Goal: Information Seeking & Learning: Learn about a topic

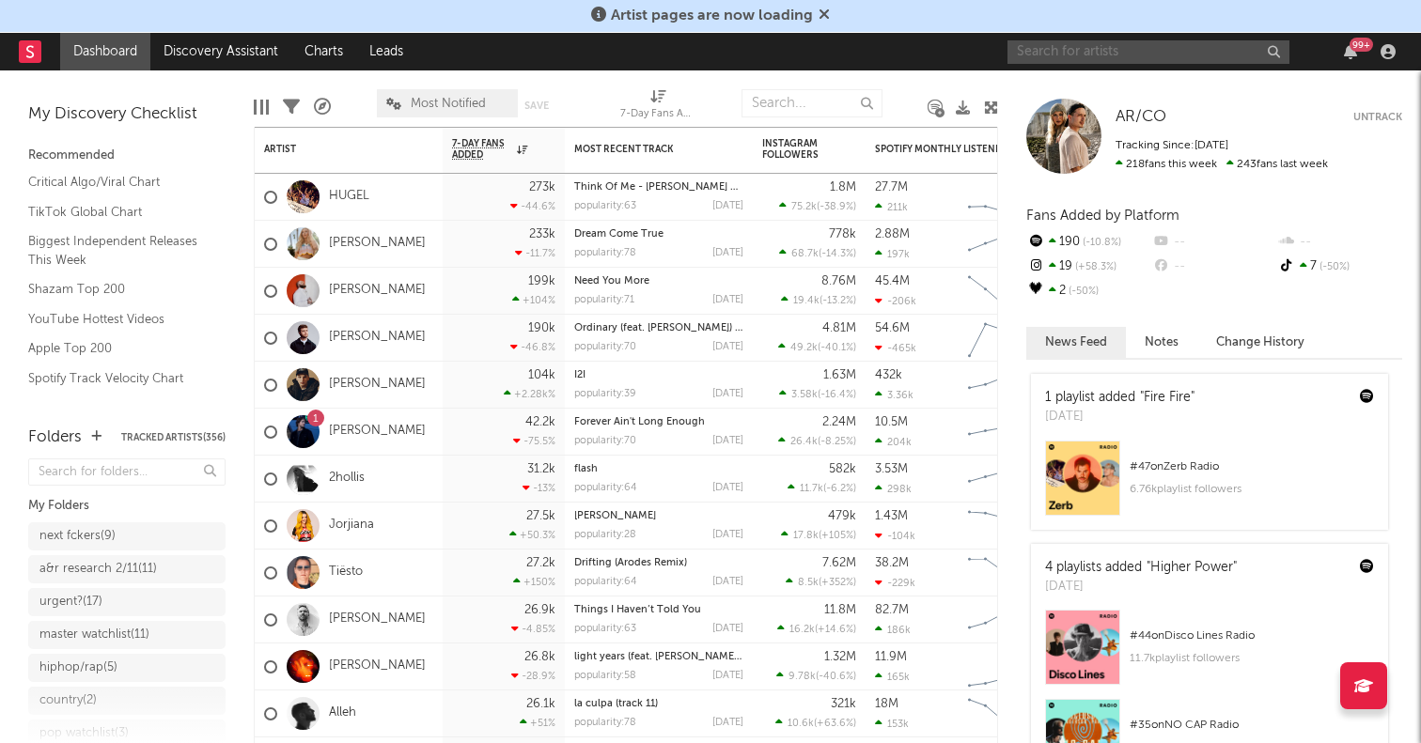
click at [1069, 47] on input "text" at bounding box center [1148, 51] width 282 height 23
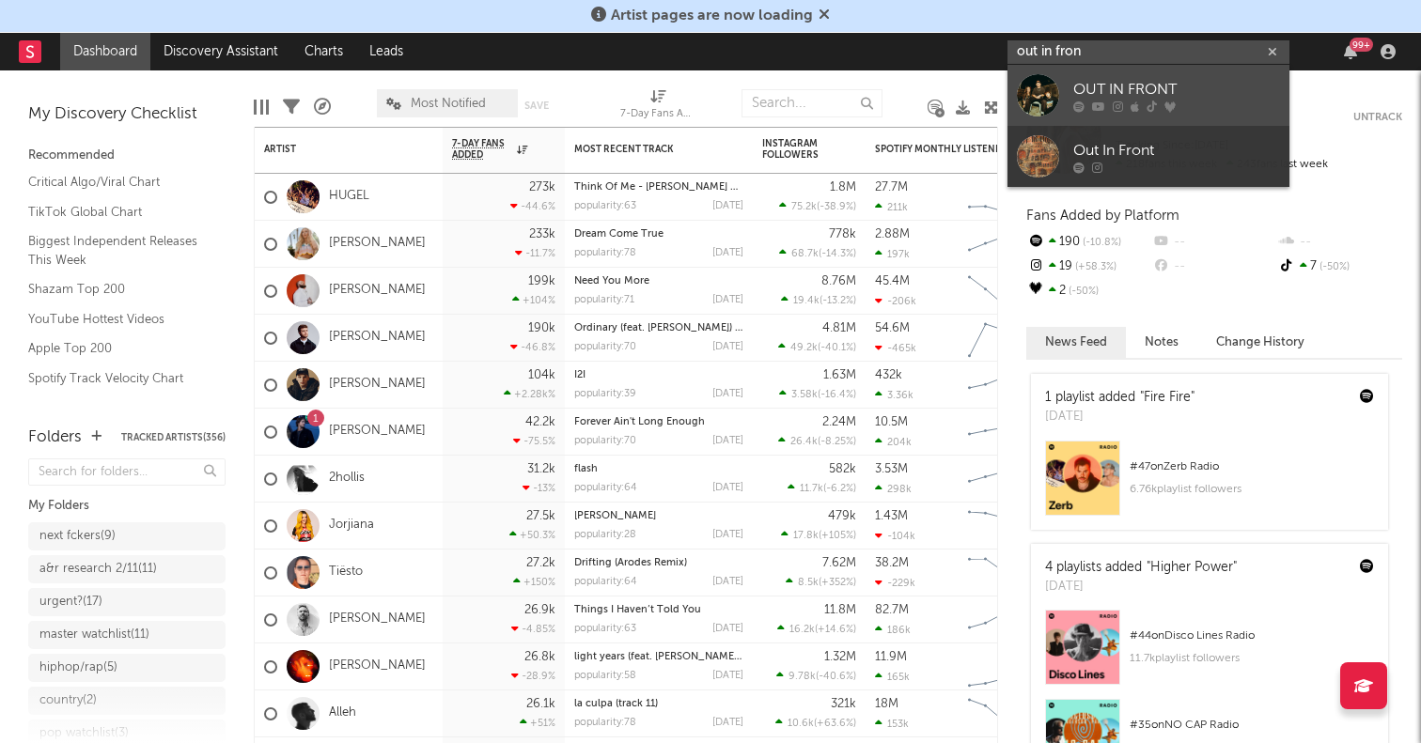
type input "out in fron"
click at [1033, 93] on div at bounding box center [1038, 95] width 42 height 42
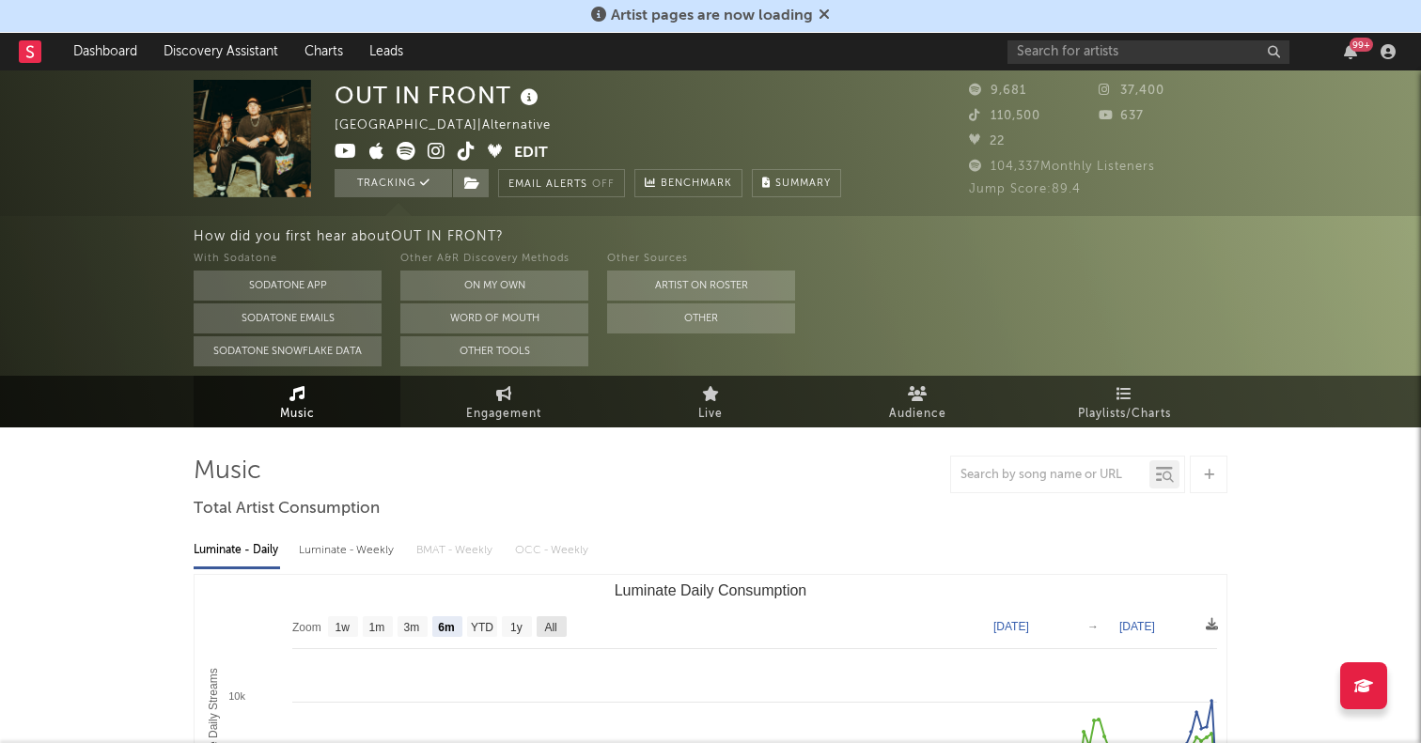
click at [545, 628] on text "All" at bounding box center [550, 627] width 12 height 13
select select "All"
type input "[DATE]"
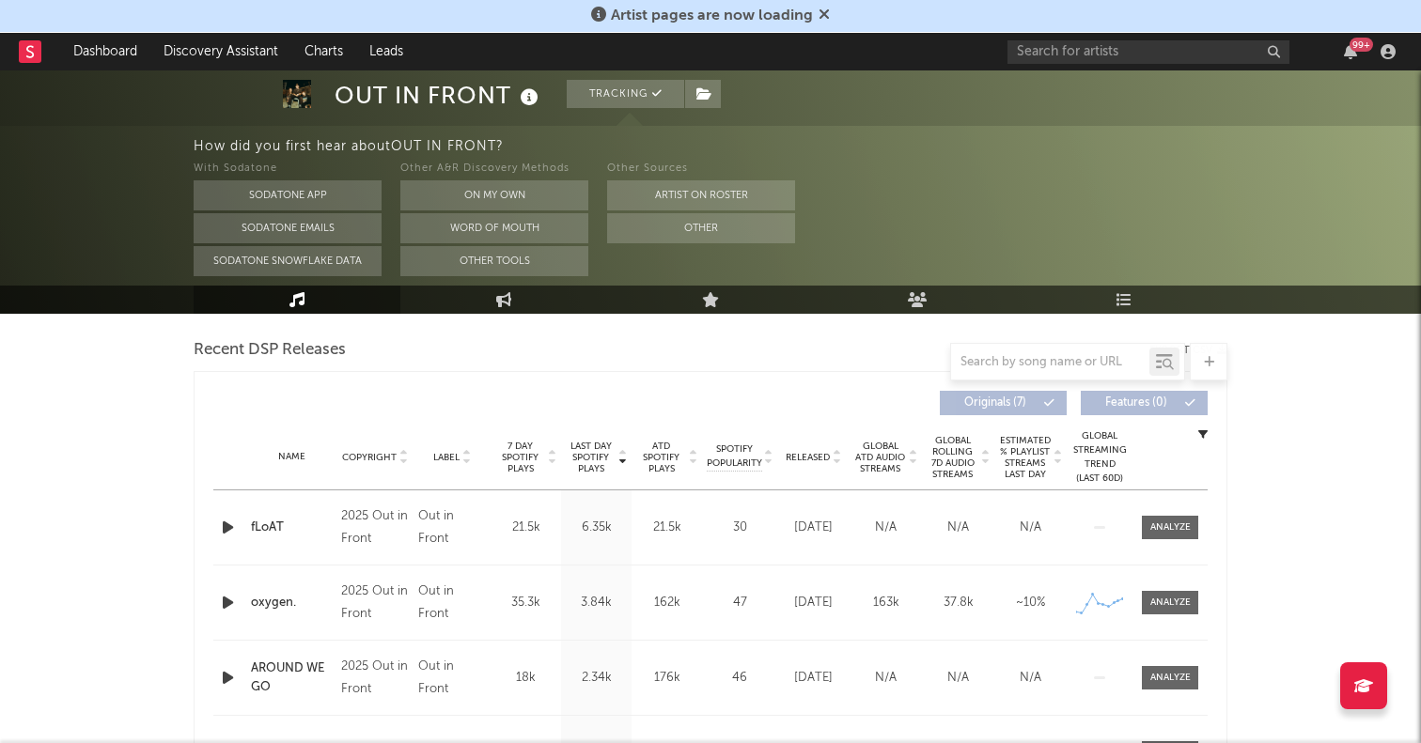
scroll to position [658, 0]
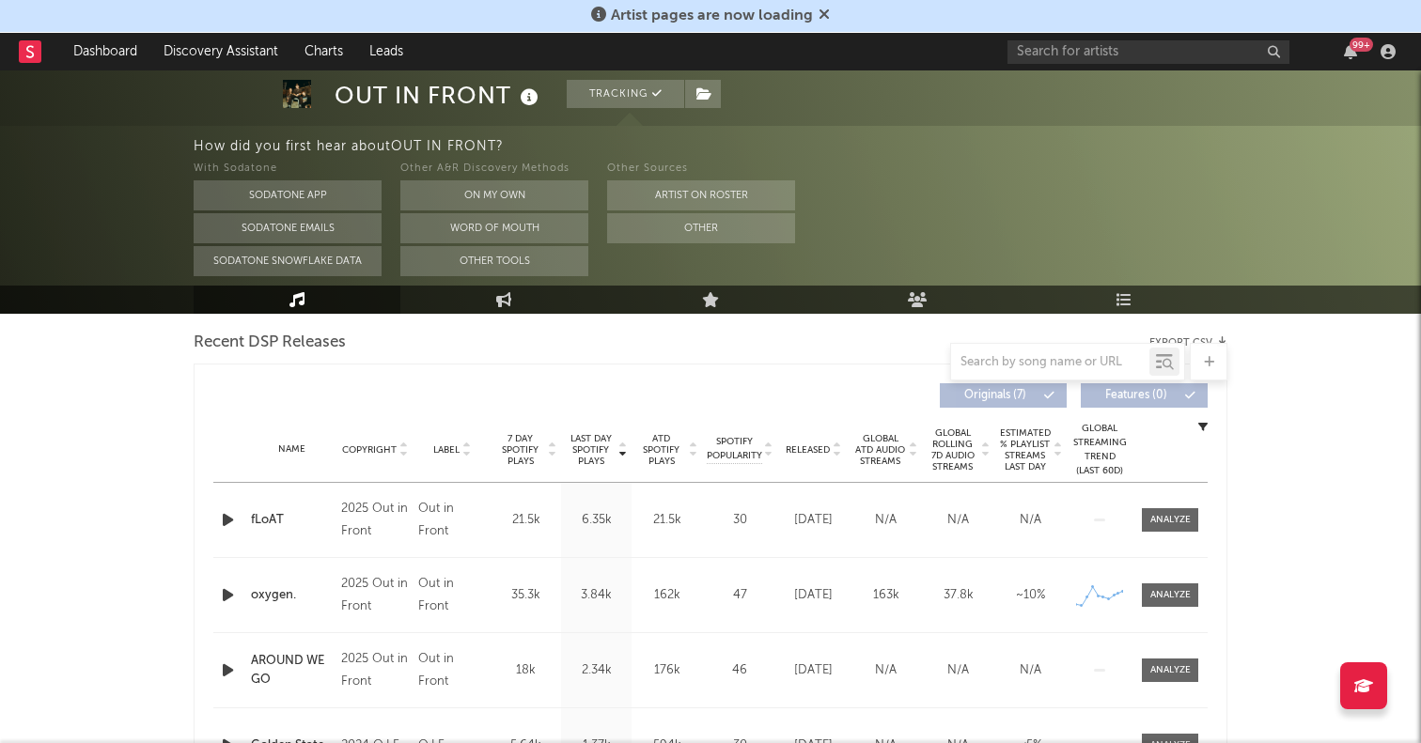
click at [218, 511] on icon "button" at bounding box center [228, 519] width 20 height 23
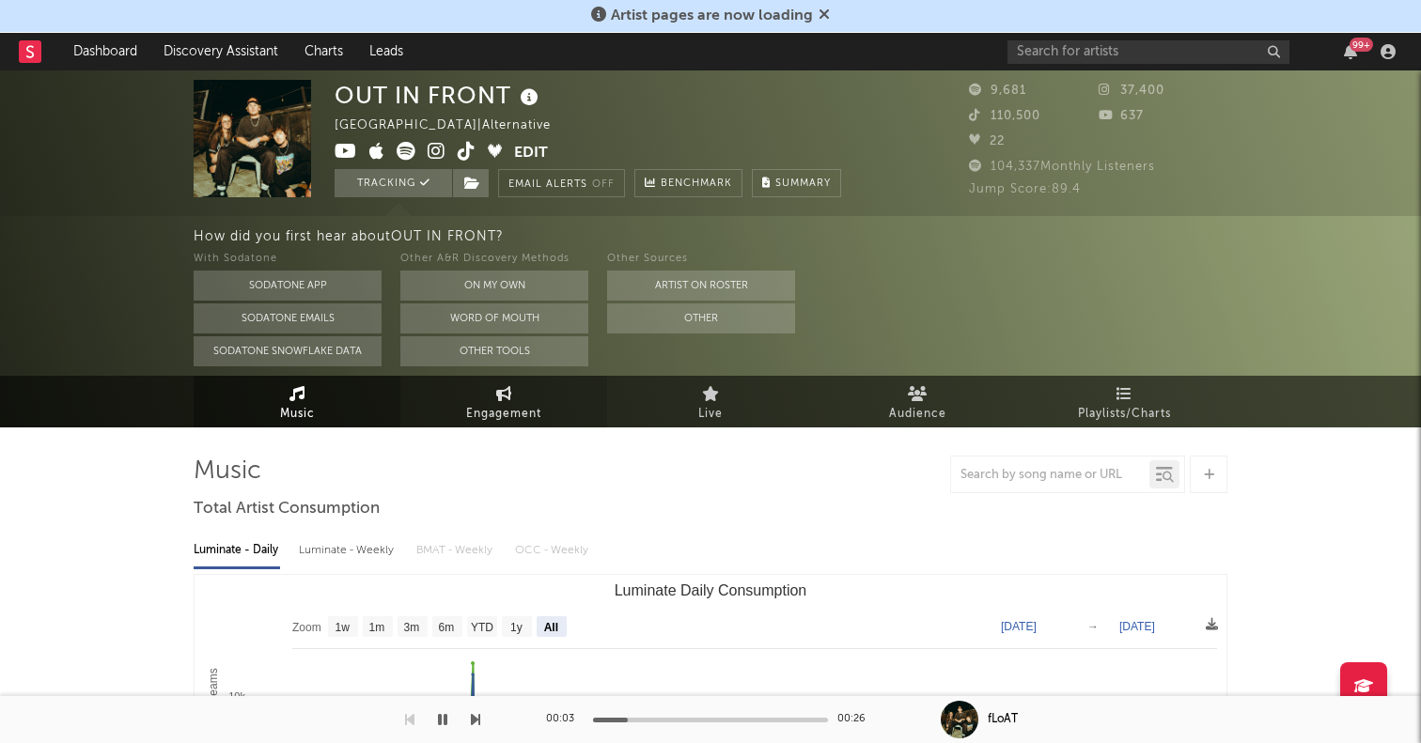
click at [501, 421] on span "Engagement" at bounding box center [503, 414] width 75 height 23
select select "1w"
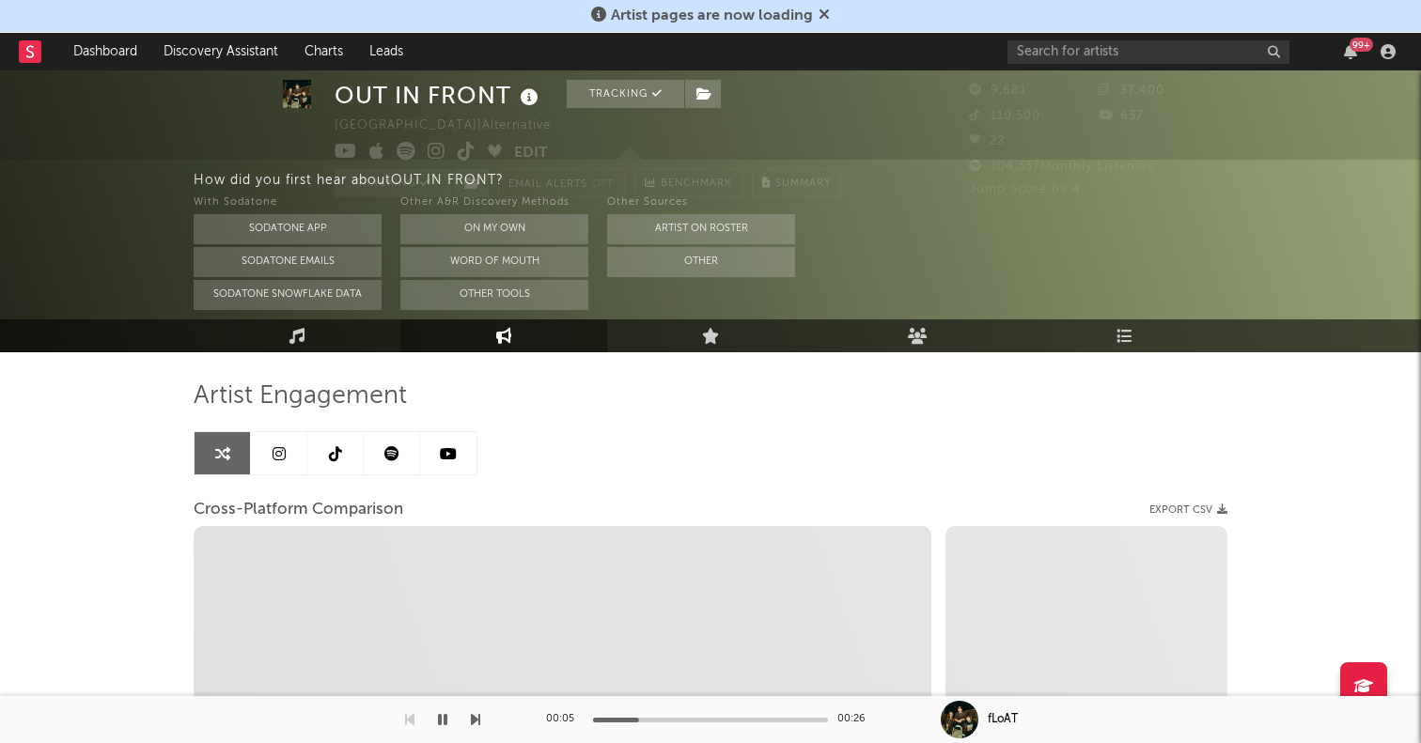
scroll to position [92, 0]
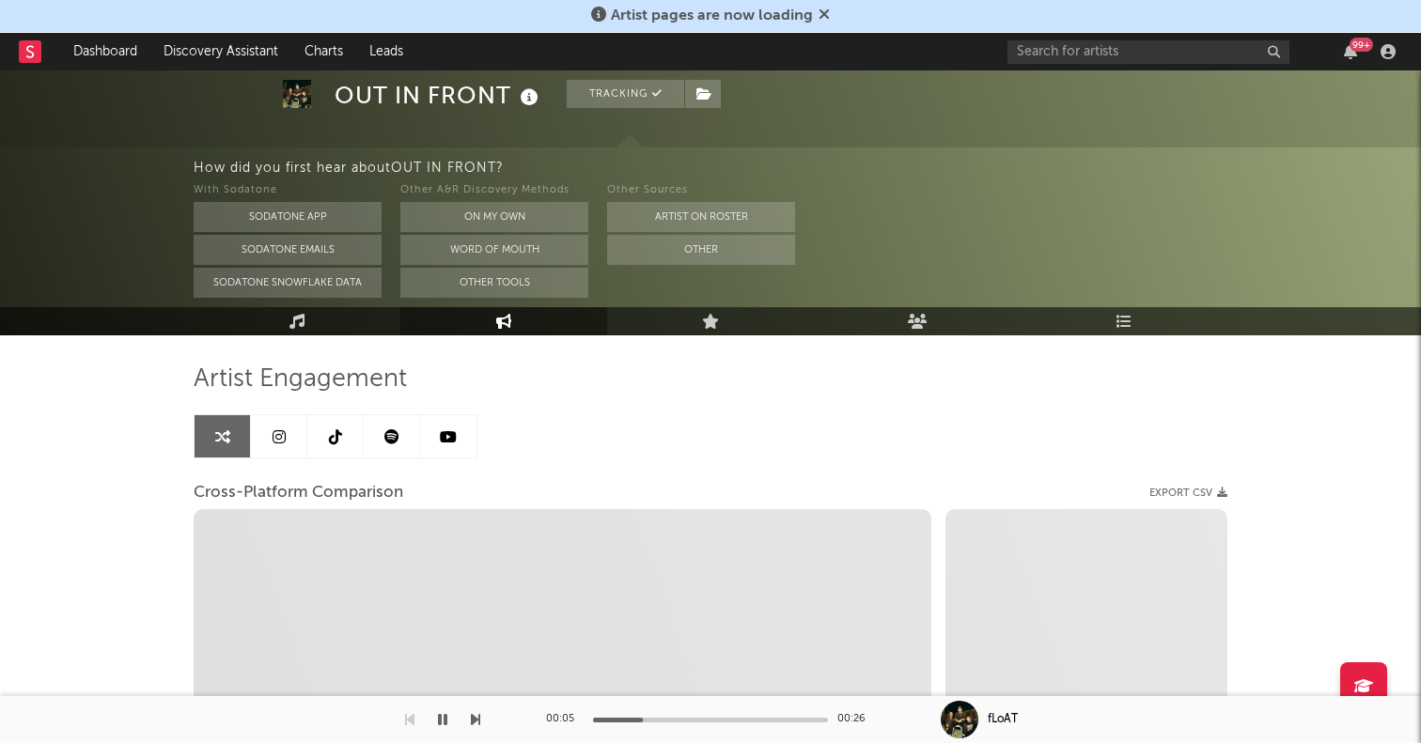
click at [251, 425] on link at bounding box center [279, 436] width 56 height 42
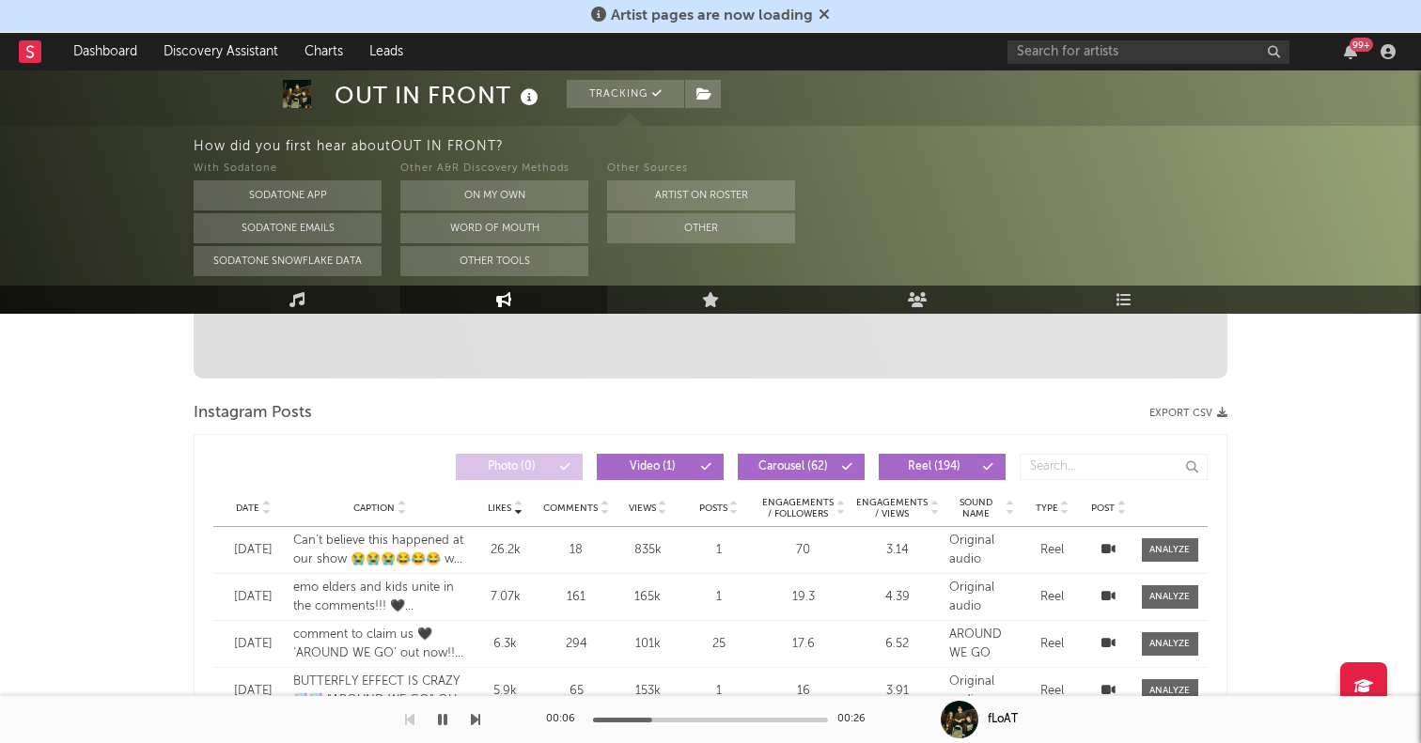
select select "6m"
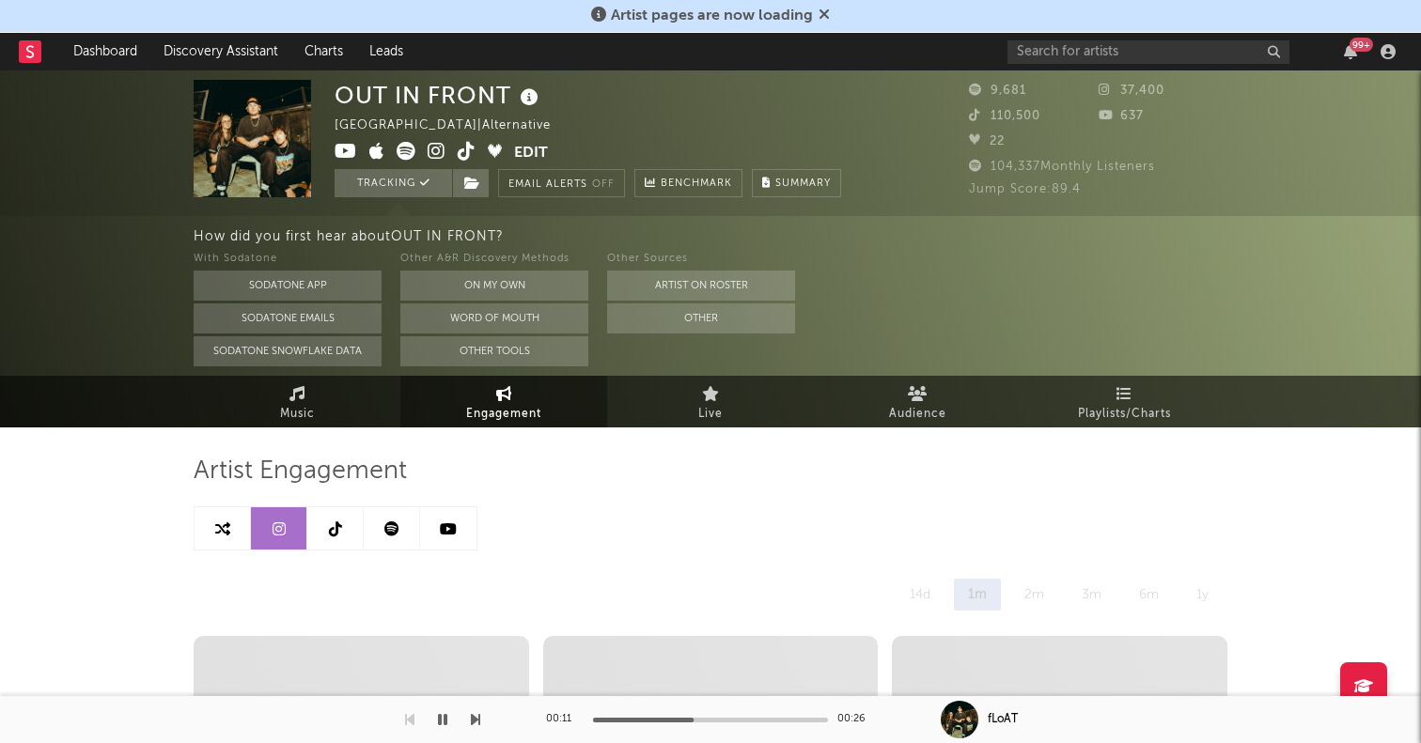
click at [338, 528] on icon at bounding box center [335, 529] width 13 height 15
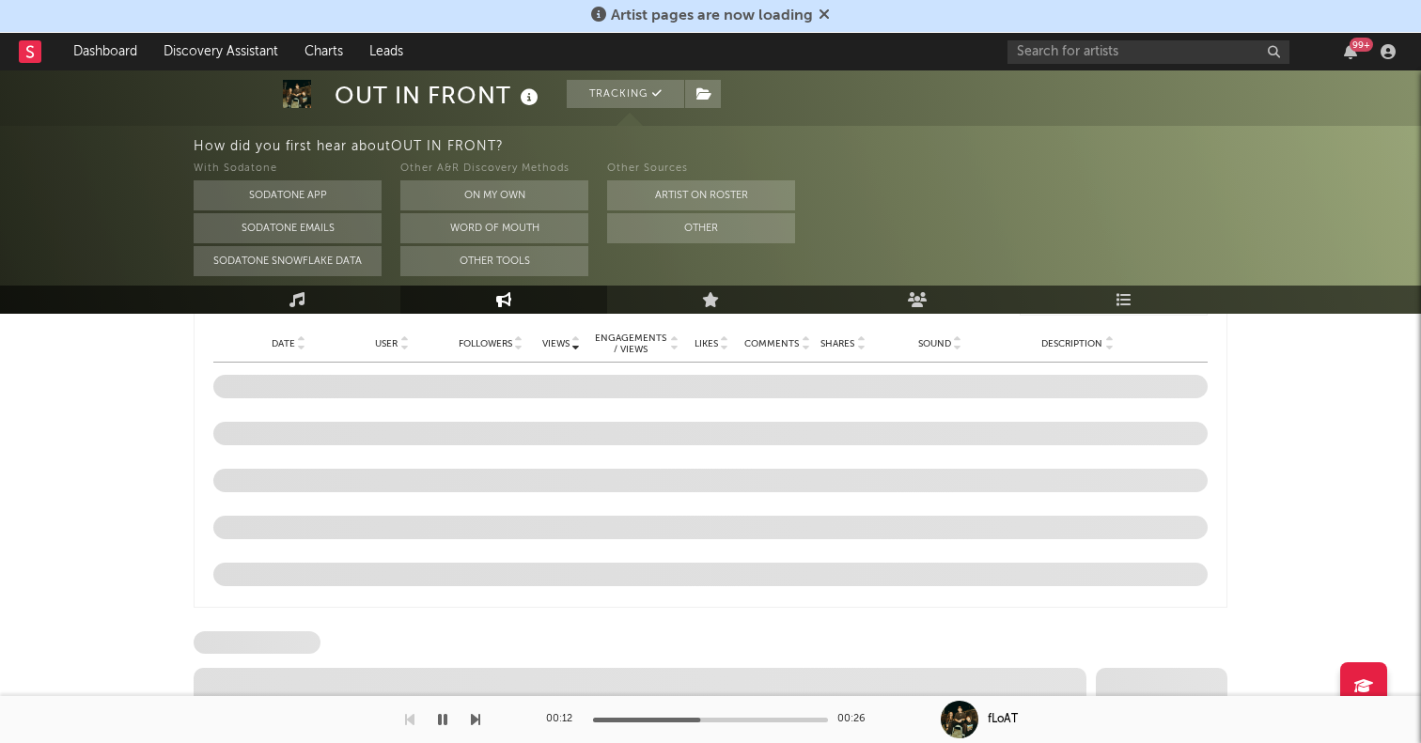
select select "6m"
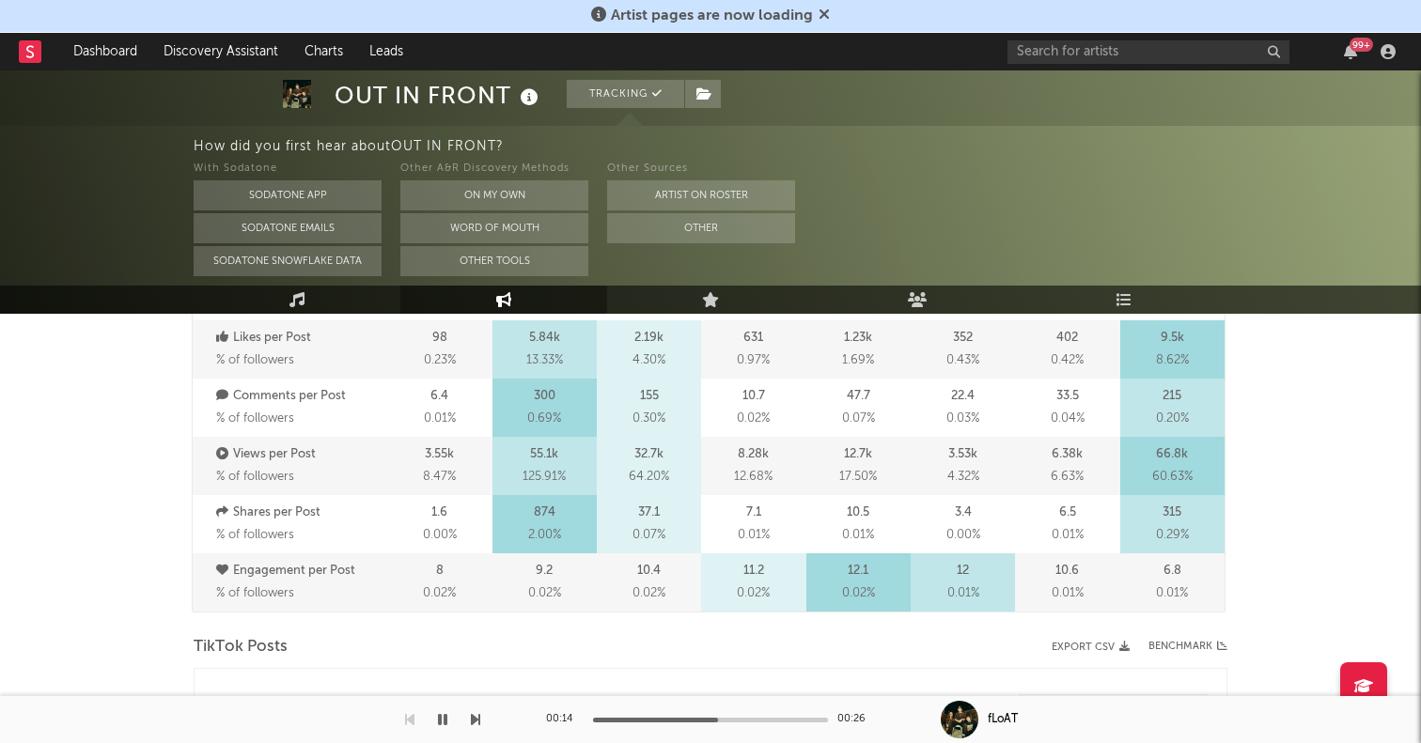
scroll to position [623, 0]
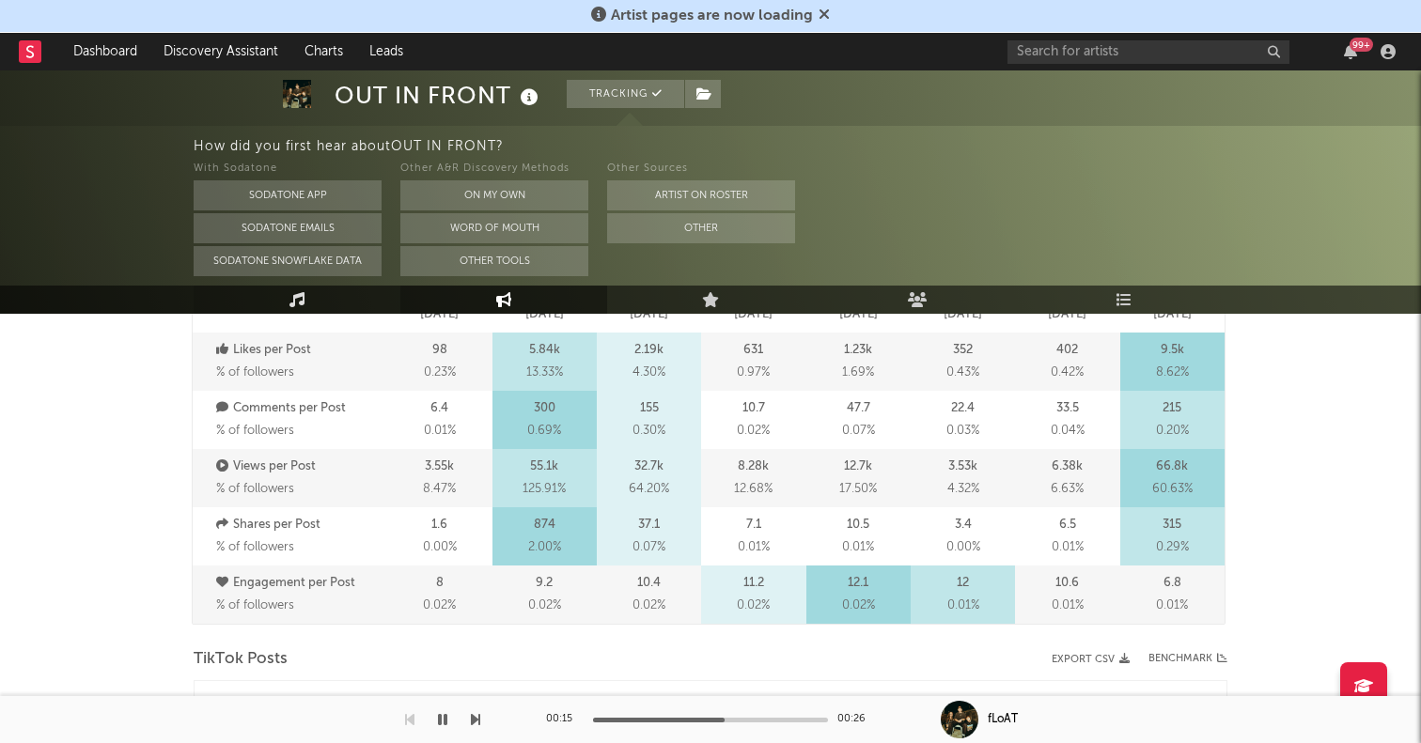
click at [295, 300] on icon at bounding box center [297, 299] width 16 height 15
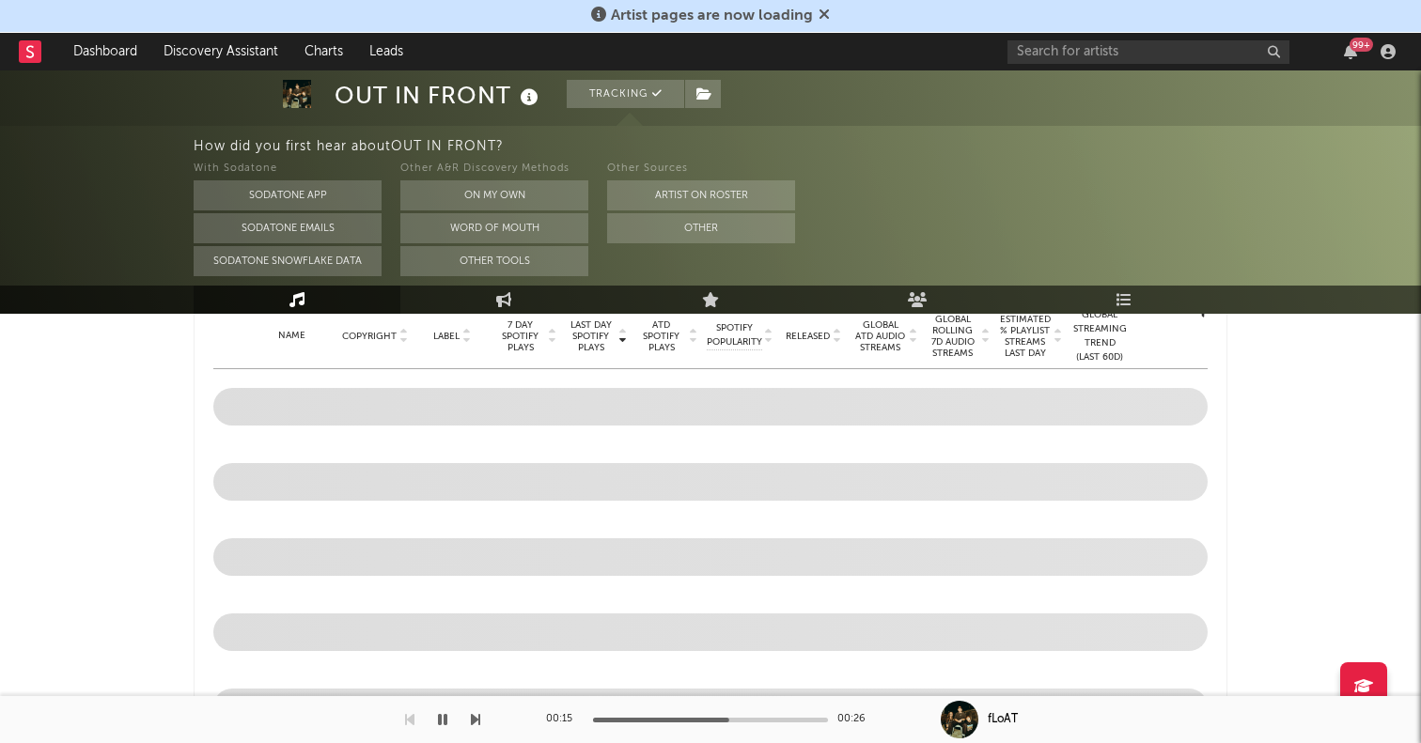
select select "6m"
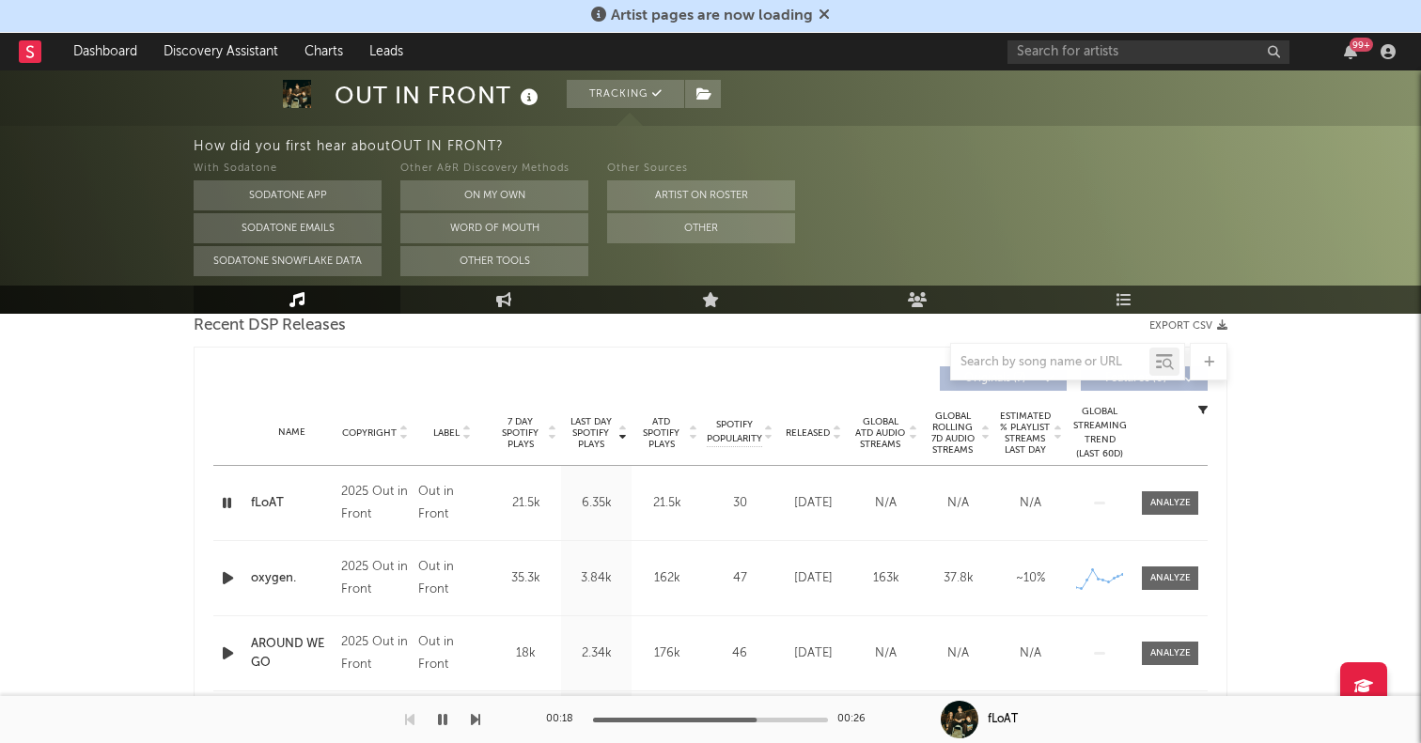
scroll to position [768, 0]
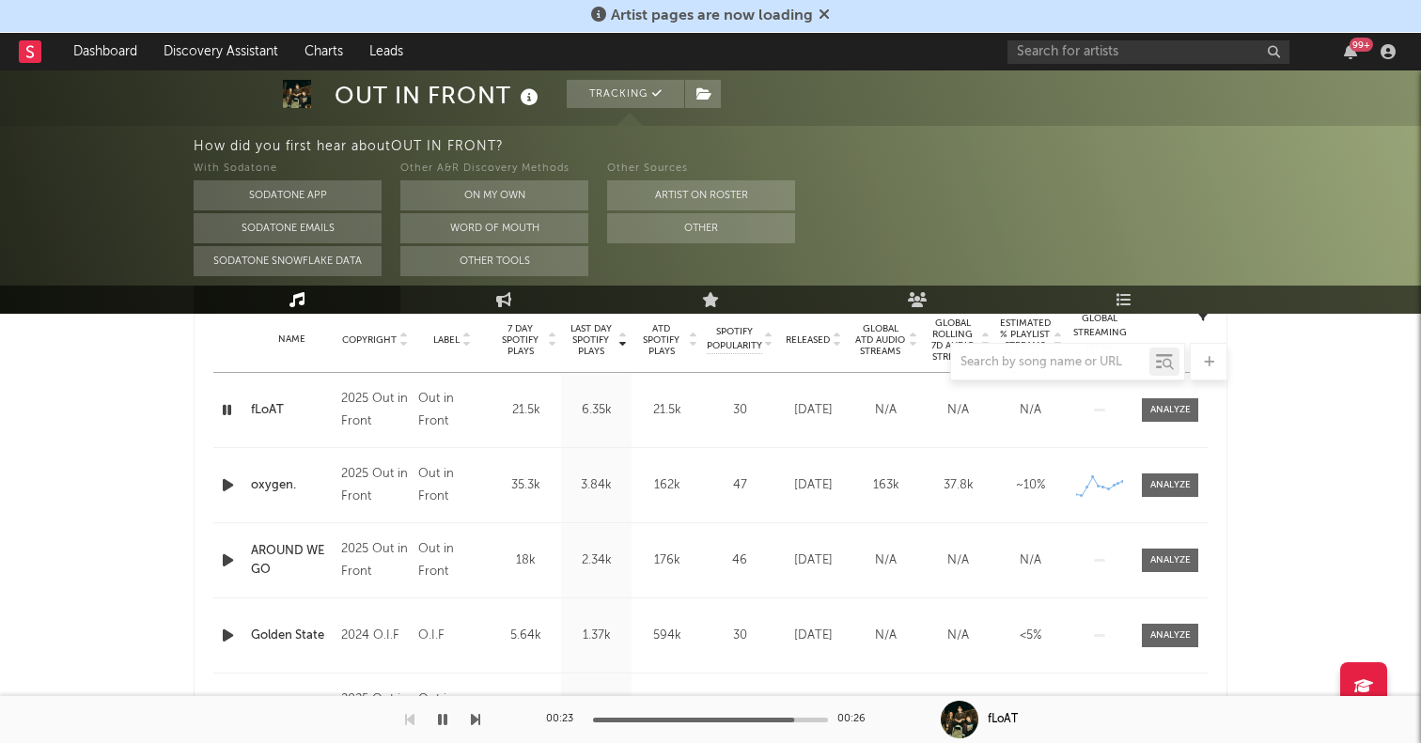
click at [228, 410] on icon "button" at bounding box center [227, 409] width 18 height 23
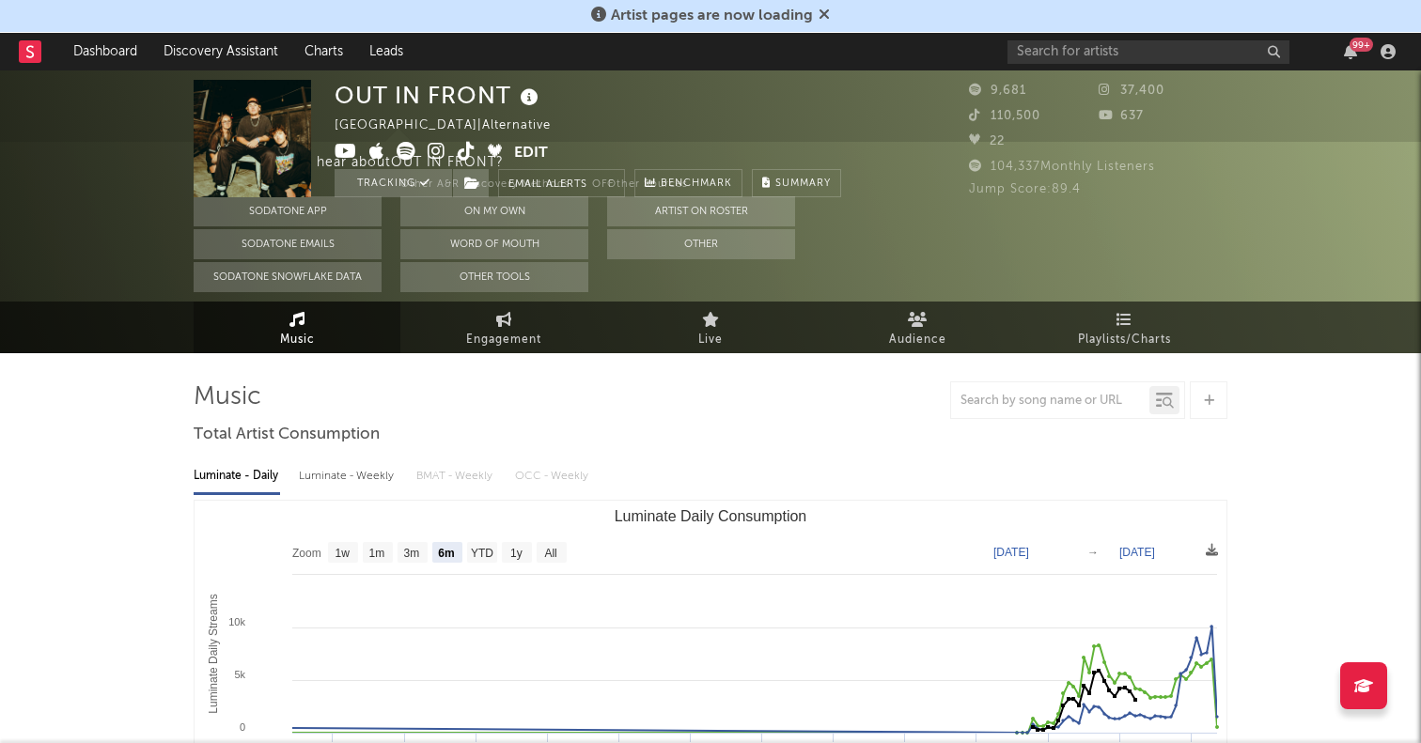
scroll to position [0, 0]
